Goal: Information Seeking & Learning: Learn about a topic

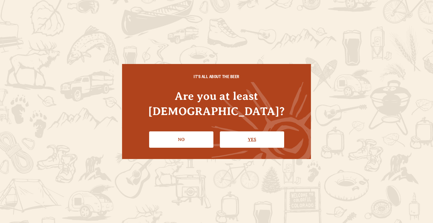
click at [279, 133] on link "Yes" at bounding box center [252, 139] width 64 height 16
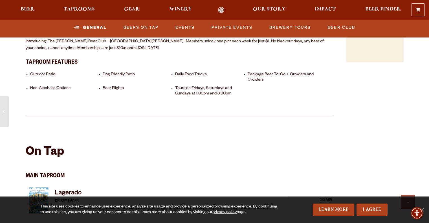
scroll to position [423, 0]
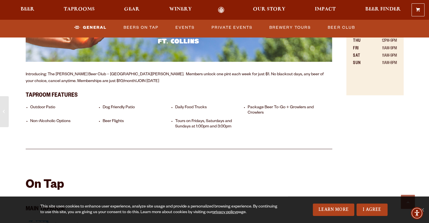
click at [187, 105] on li "Daily Food Trucks" at bounding box center [210, 110] width 70 height 11
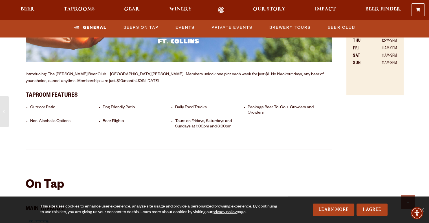
click at [230, 128] on div "Brewhouse Overview Nestled in the Front Range of [GEOGRAPHIC_DATA][US_STATE], o…" at bounding box center [179, 3] width 307 height 293
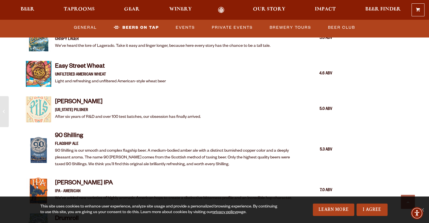
scroll to position [507, 0]
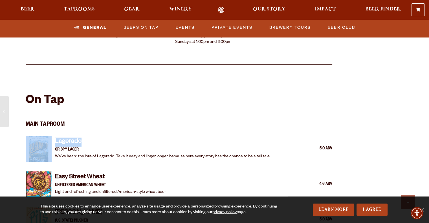
drag, startPoint x: 87, startPoint y: 134, endPoint x: 53, endPoint y: 135, distance: 33.8
click at [53, 135] on div "Lagerado CRISPY LAGER We’ve heard the lore of Lagerado. Take it easy and linger…" at bounding box center [179, 148] width 307 height 33
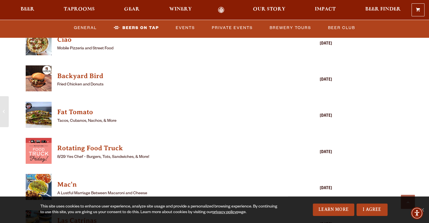
scroll to position [1438, 0]
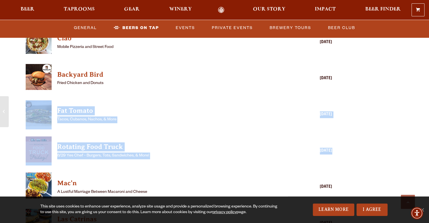
drag, startPoint x: 325, startPoint y: 140, endPoint x: 32, endPoint y: 109, distance: 293.9
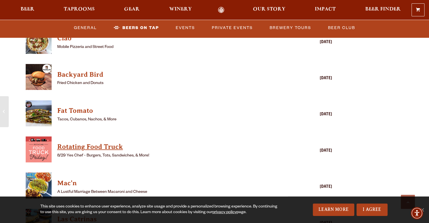
click at [93, 142] on h4 "Rotating Food Truck" at bounding box center [170, 146] width 227 height 9
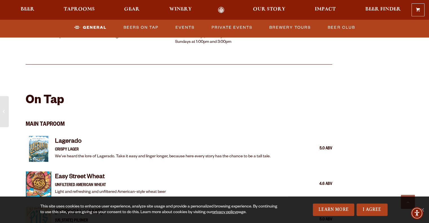
scroll to position [564, 0]
